Goal: Information Seeking & Learning: Learn about a topic

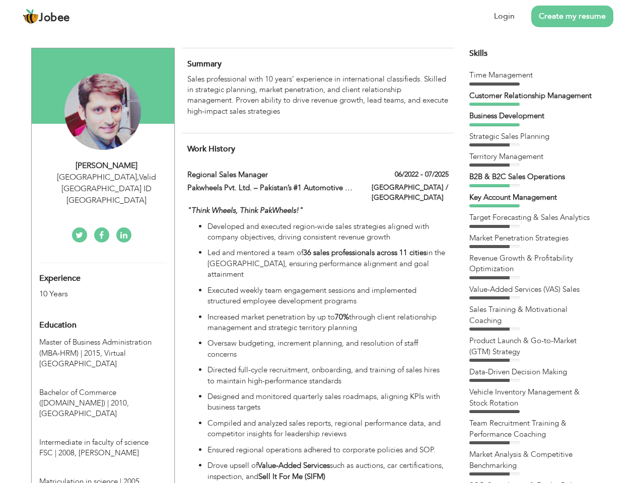
click at [103, 177] on div "[GEOGRAPHIC_DATA] , Valid [GEOGRAPHIC_DATA] ID [GEOGRAPHIC_DATA]" at bounding box center [106, 189] width 135 height 35
click at [107, 166] on div "[PERSON_NAME]" at bounding box center [106, 166] width 135 height 12
click at [107, 177] on div "[GEOGRAPHIC_DATA] , Valid [GEOGRAPHIC_DATA] ID [GEOGRAPHIC_DATA]" at bounding box center [106, 189] width 135 height 35
click at [103, 263] on div "Experience 10 Years" at bounding box center [91, 281] width 119 height 36
click at [91, 288] on div "10 Years" at bounding box center [91, 294] width 104 height 12
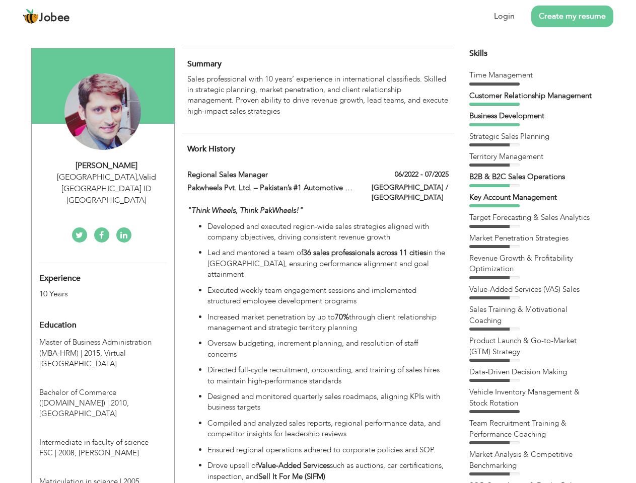
click at [103, 315] on div "Education" at bounding box center [91, 325] width 119 height 20
click at [103, 337] on span "Master of Business Administration (MBA-HRM) | 2015," at bounding box center [95, 347] width 112 height 21
click at [103, 387] on span "Bachelor of Commerce ([DOMAIN_NAME]) | 2010," at bounding box center [84, 397] width 90 height 21
click at [103, 437] on span "Intermediate in faculty of science FSC | 2008," at bounding box center [93, 447] width 109 height 21
click at [103, 477] on span "Matriculation in science | 2005," at bounding box center [90, 482] width 102 height 10
